Goal: Transaction & Acquisition: Obtain resource

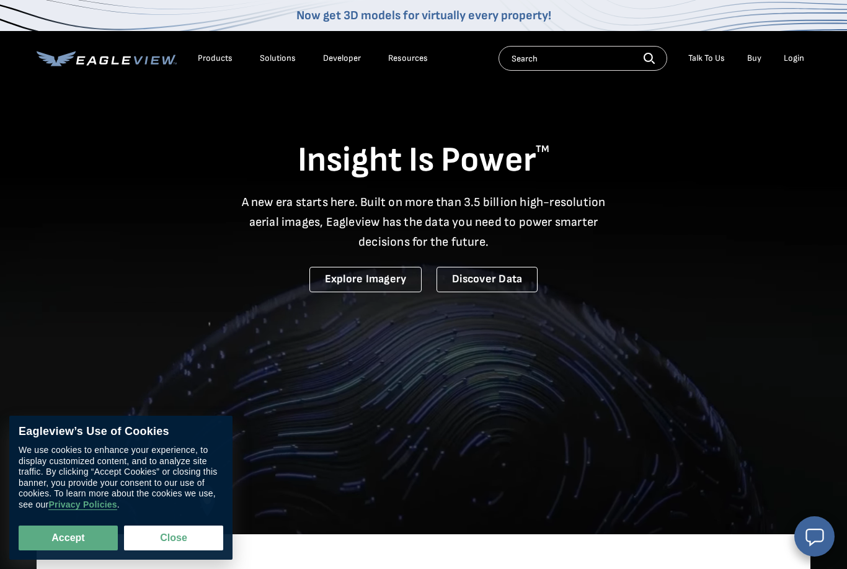
click at [804, 60] on div "Login" at bounding box center [794, 58] width 20 height 11
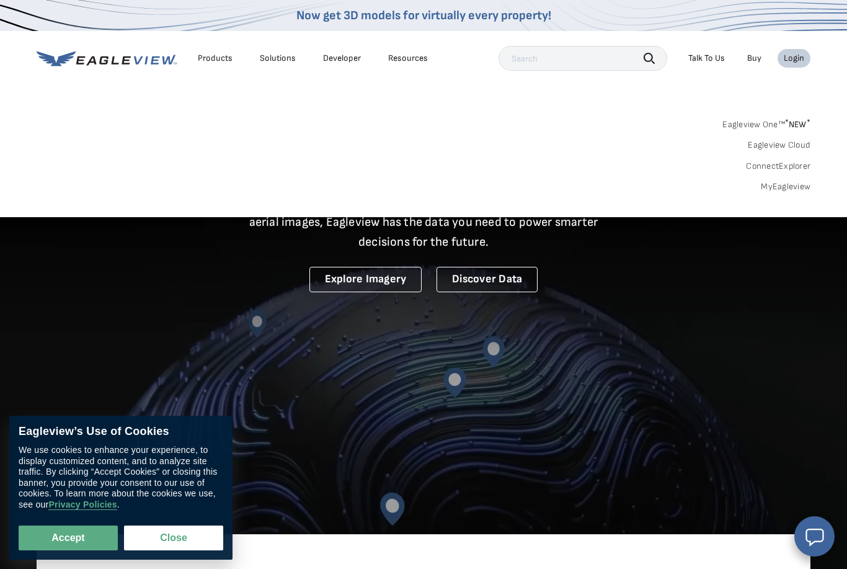
click at [789, 63] on div "Login" at bounding box center [794, 58] width 20 height 11
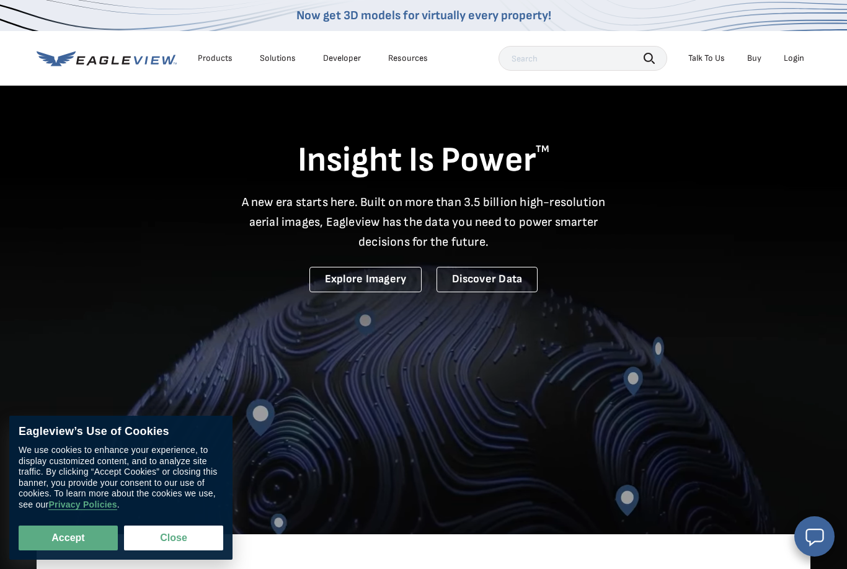
click at [794, 61] on div "Login" at bounding box center [794, 58] width 20 height 11
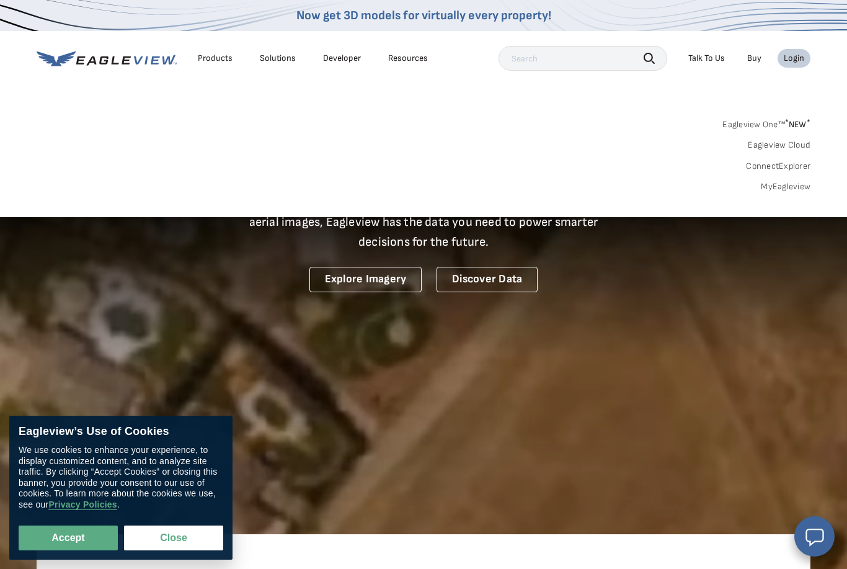
click at [789, 185] on link "MyEagleview" at bounding box center [786, 186] width 50 height 11
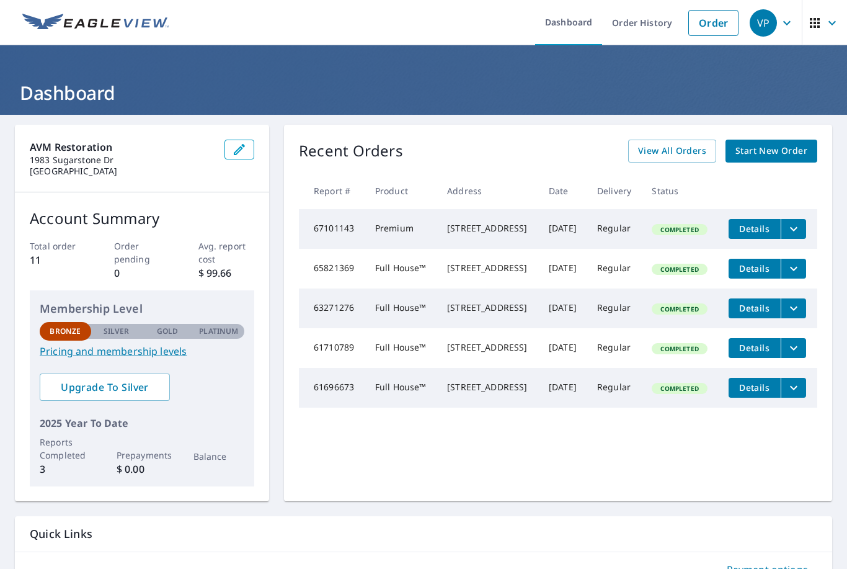
click at [798, 233] on icon "filesDropdownBtn-67101143" at bounding box center [793, 228] width 15 height 15
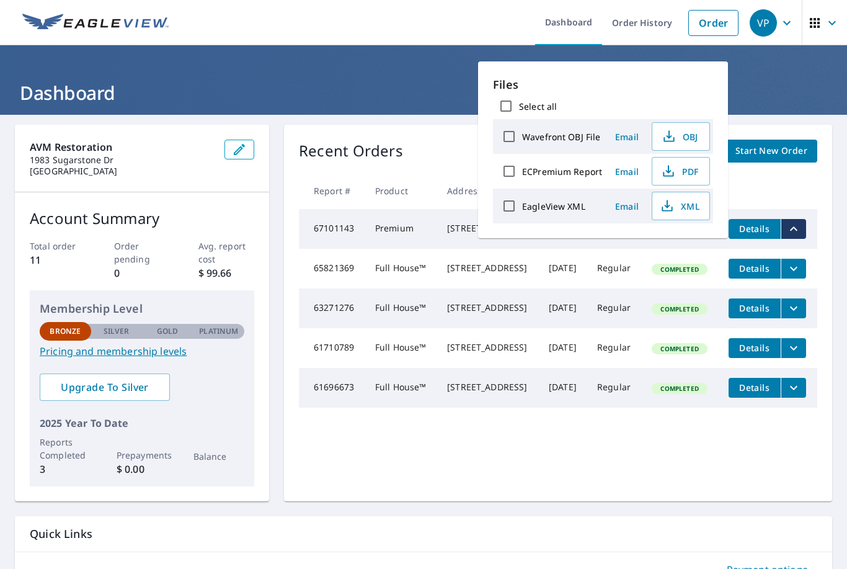
click at [513, 211] on input "EagleView XML" at bounding box center [509, 206] width 26 height 26
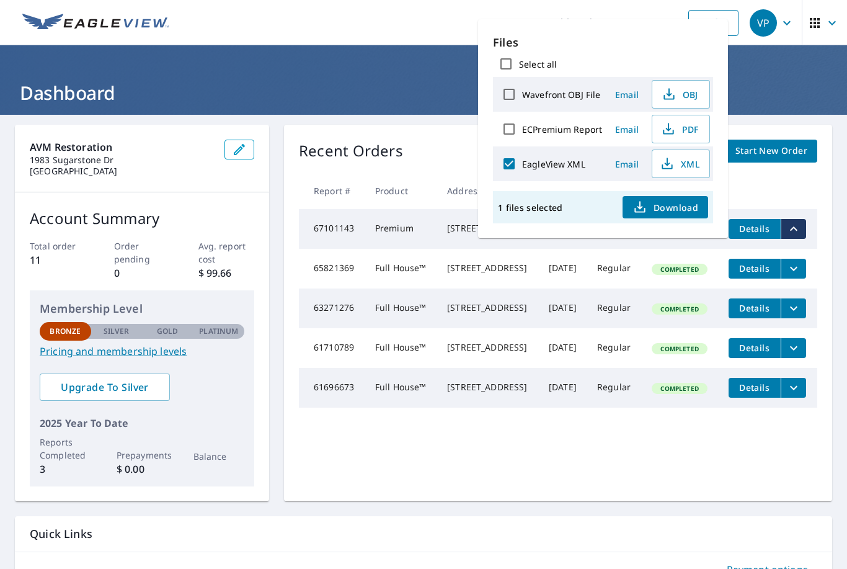
click at [509, 172] on input "EagleView XML" at bounding box center [509, 164] width 26 height 26
checkbox input "false"
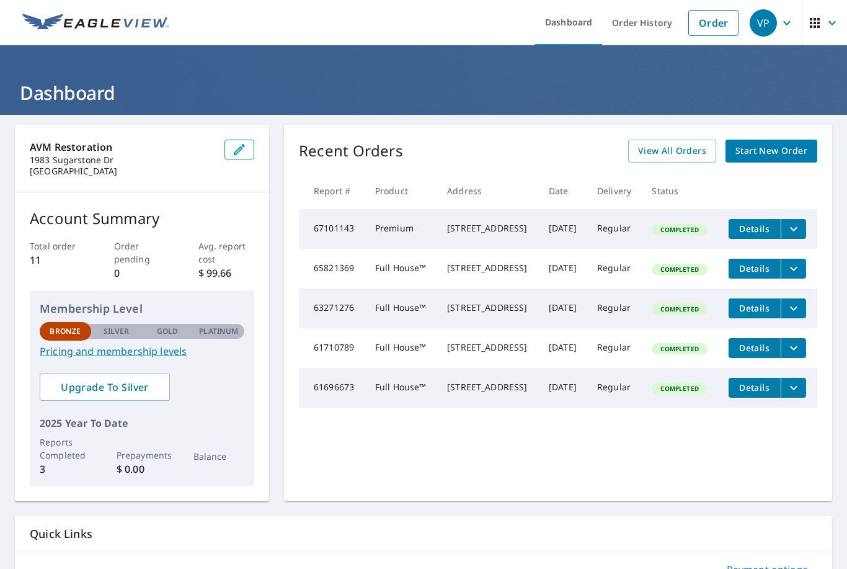
click at [653, 249] on td "Completed" at bounding box center [680, 229] width 76 height 40
click at [756, 228] on span "Details" at bounding box center [754, 229] width 37 height 12
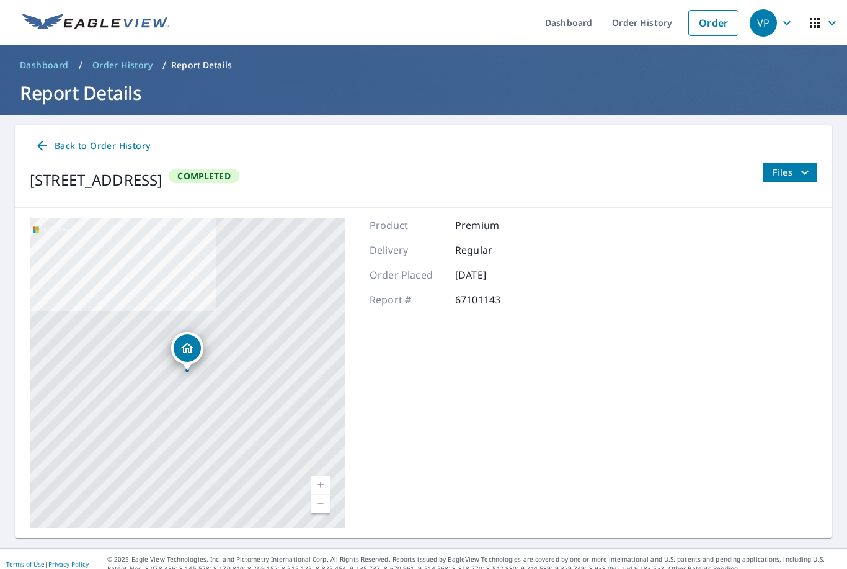
click at [804, 176] on icon "filesDropdownBtn-67101143" at bounding box center [804, 172] width 15 height 15
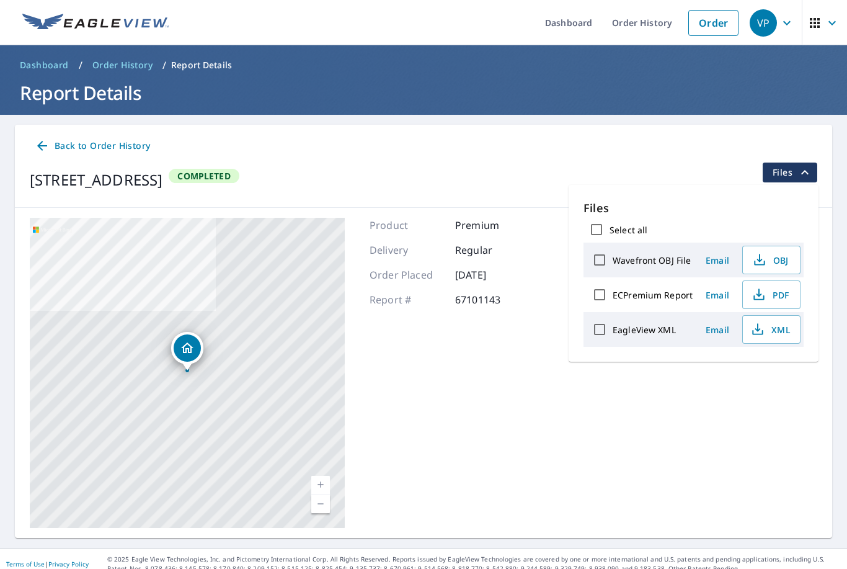
click at [725, 259] on span "Email" at bounding box center [718, 260] width 30 height 12
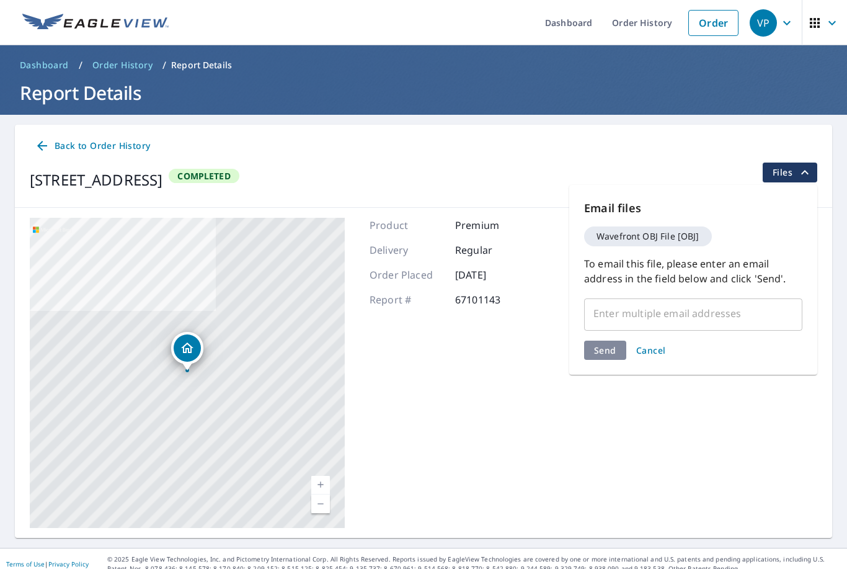
click at [698, 308] on input "text" at bounding box center [684, 313] width 189 height 24
click at [691, 241] on span "Wavefront OBJ File [OBJ]" at bounding box center [648, 236] width 118 height 9
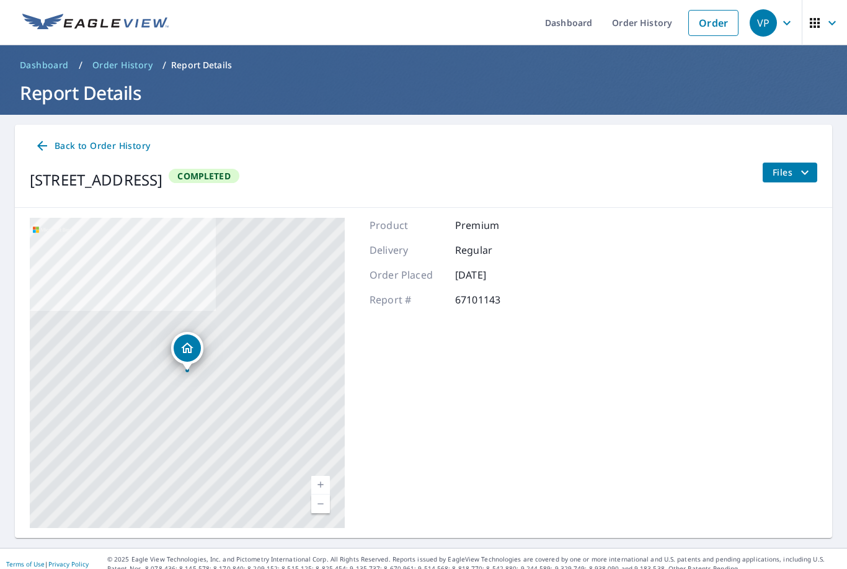
click at [808, 174] on icon "filesDropdownBtn-67101143" at bounding box center [804, 172] width 15 height 15
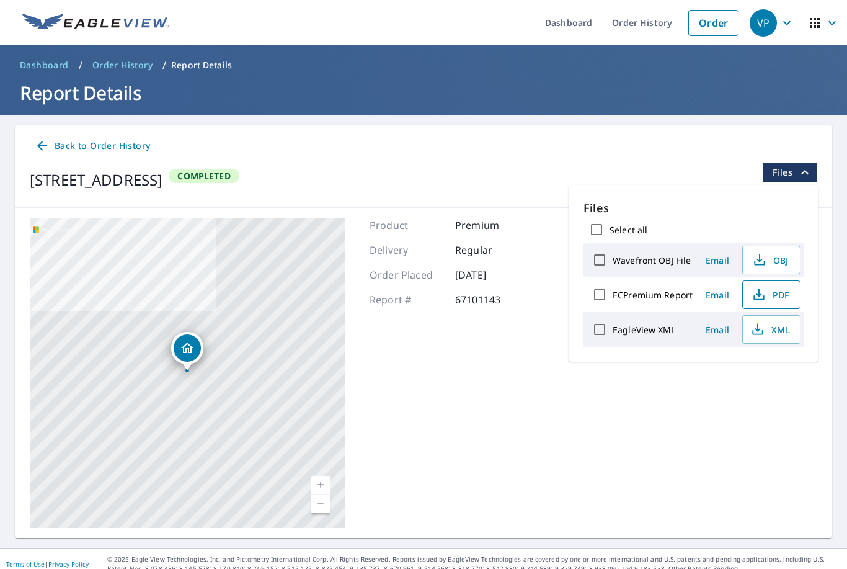
click at [765, 298] on icon "button" at bounding box center [759, 294] width 15 height 15
click at [716, 299] on span "Email" at bounding box center [718, 295] width 30 height 12
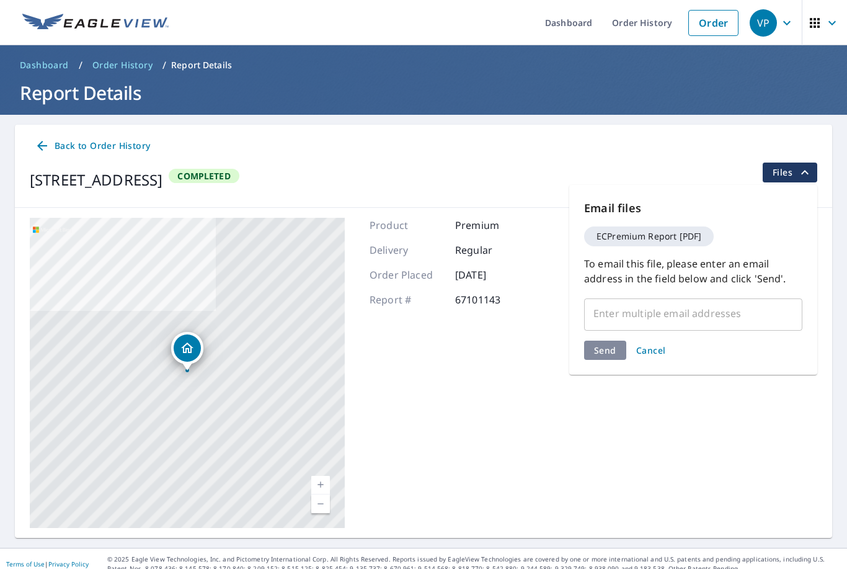
click at [696, 318] on input "text" at bounding box center [684, 313] width 189 height 24
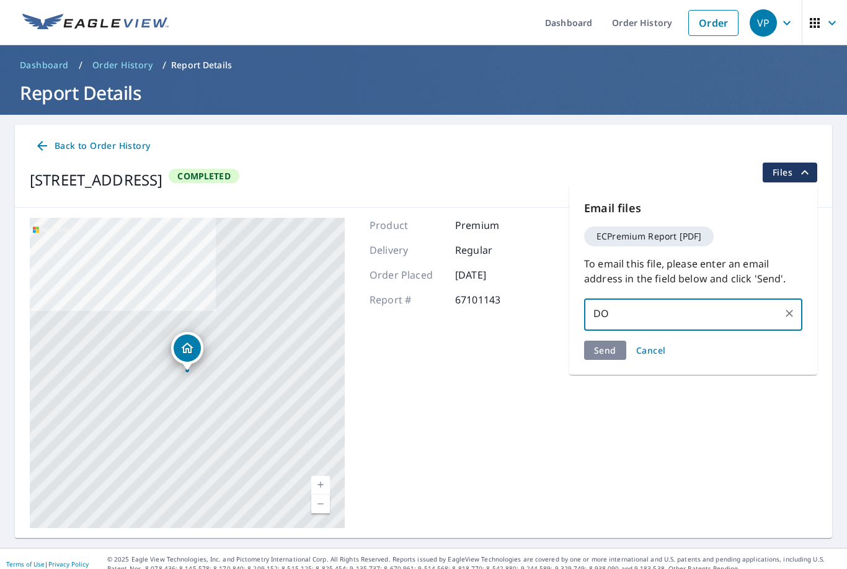
type input "D"
type input "[EMAIL_ADDRESS][DOMAIN_NAME]"
click at [610, 350] on div "Email files ECPremium Report [PDF] To email this file, please enter an email ad…" at bounding box center [693, 280] width 248 height 190
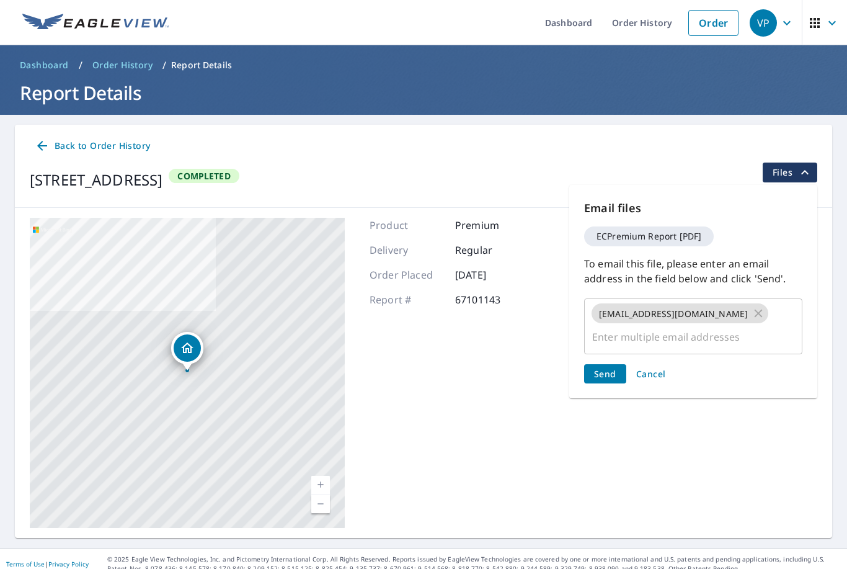
click at [673, 344] on input "text" at bounding box center [684, 337] width 189 height 24
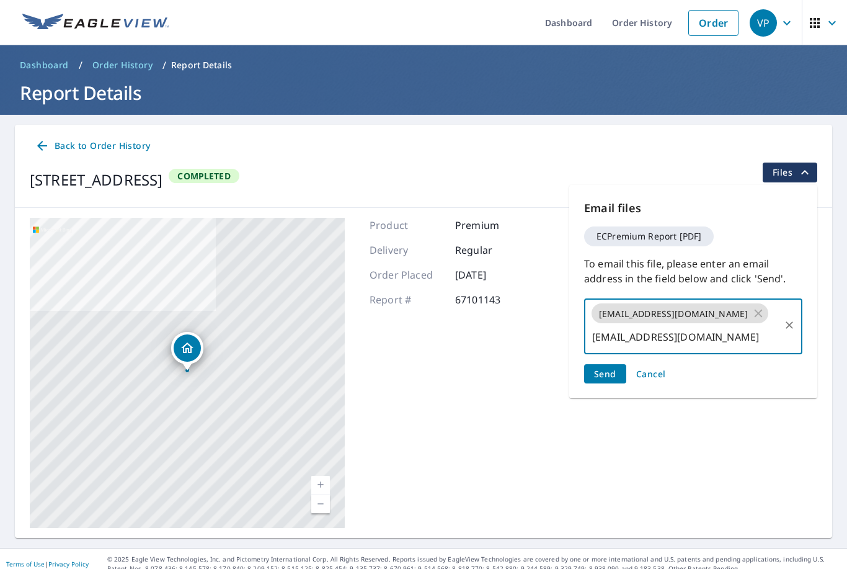
type input "[EMAIL_ADDRESS][DOMAIN_NAME]"
click at [609, 370] on span "Send" at bounding box center [605, 374] width 22 height 12
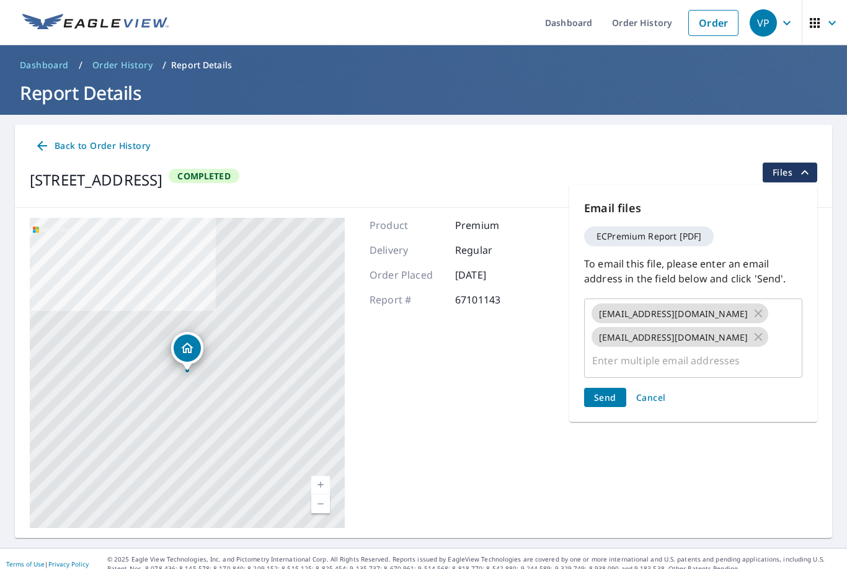
click at [614, 391] on span "Send" at bounding box center [605, 397] width 22 height 12
